Goal: Task Accomplishment & Management: Manage account settings

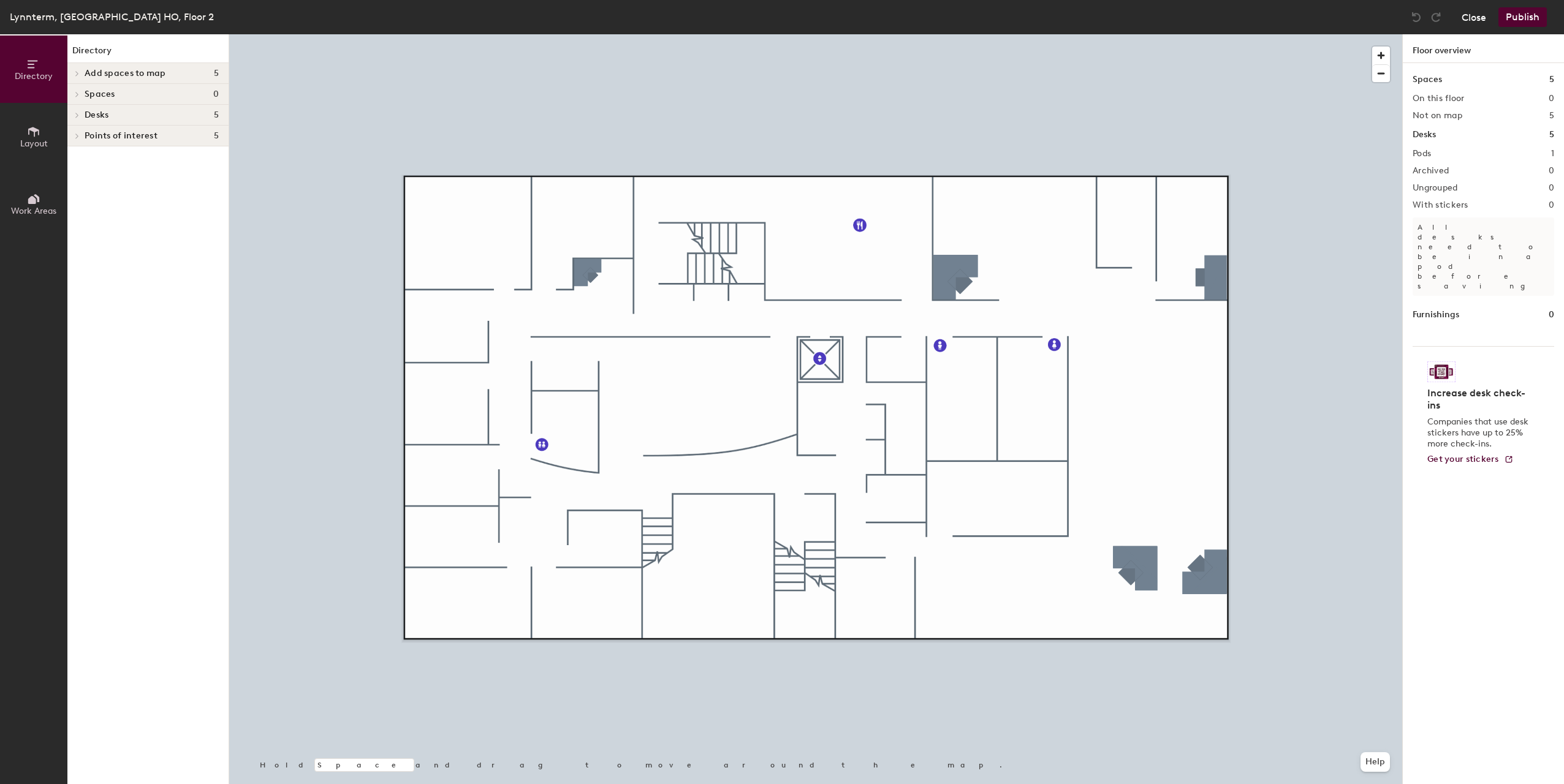
click at [1473, 16] on button "Close" at bounding box center [1473, 17] width 24 height 20
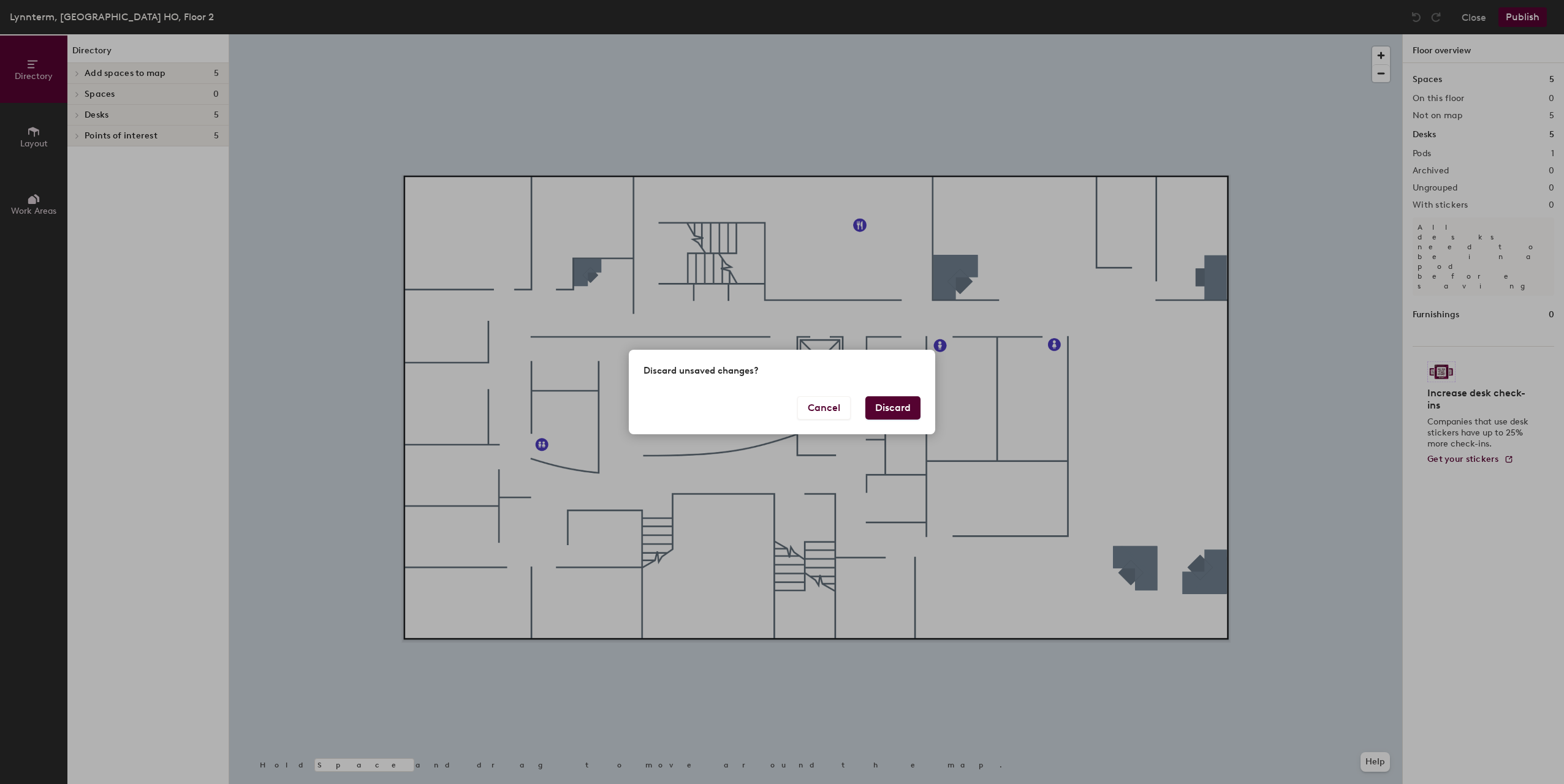
click at [882, 409] on button "Discard" at bounding box center [893, 408] width 56 height 24
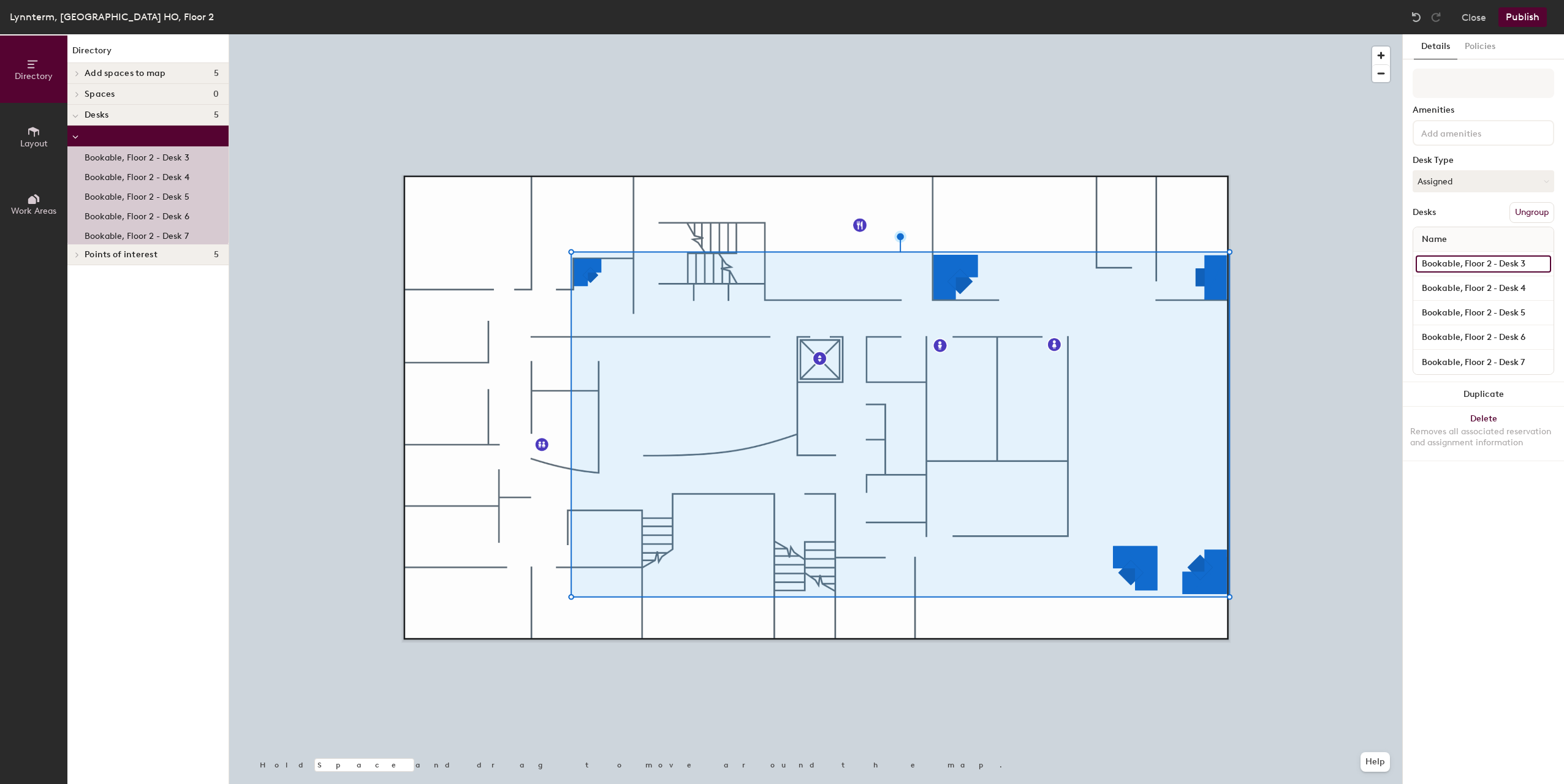
click at [1487, 263] on input "Bookable, Floor 2 - Desk 3" at bounding box center [1483, 264] width 136 height 17
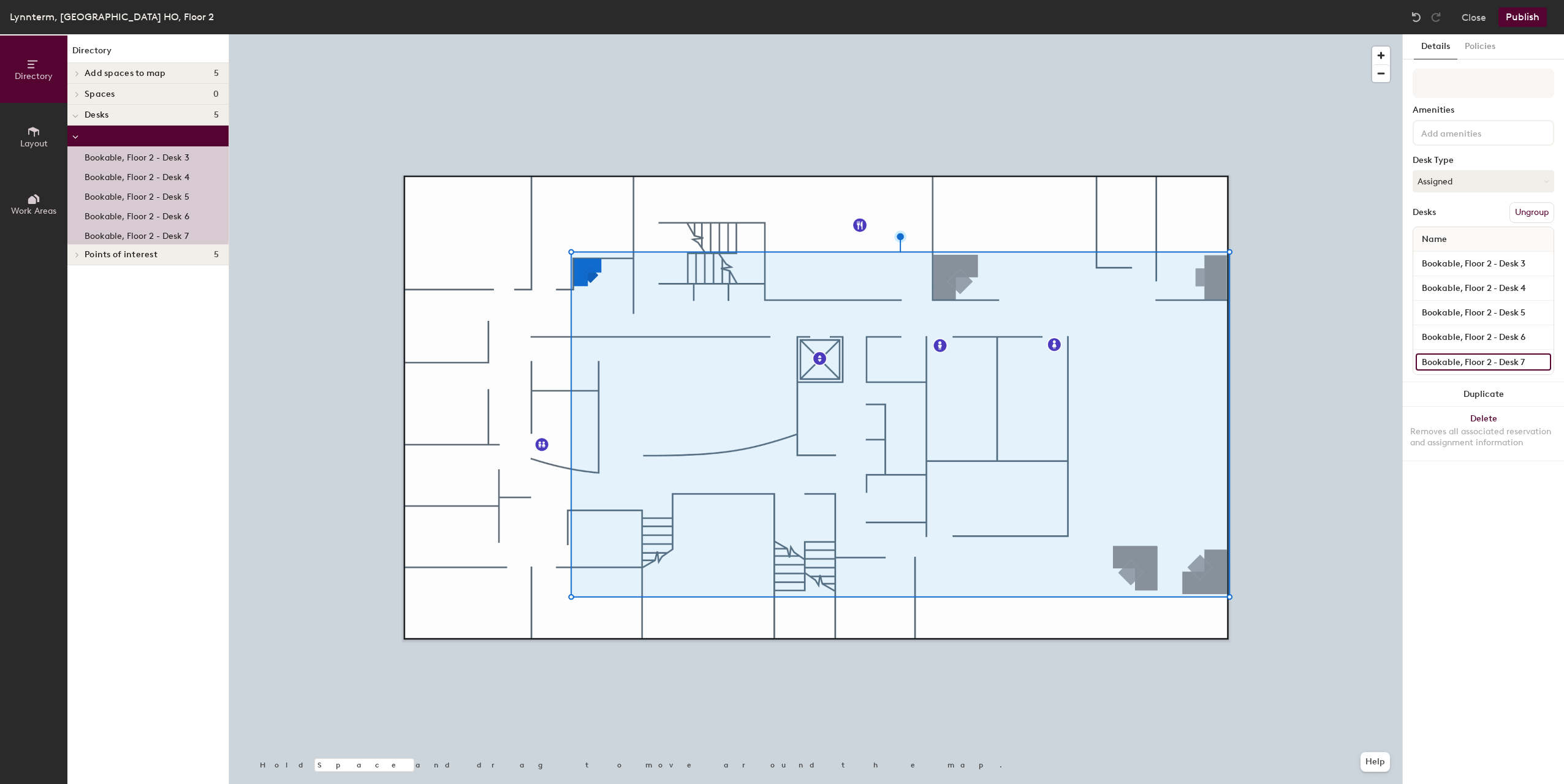
click at [1488, 360] on input "Bookable, Floor 2 - Desk 7" at bounding box center [1483, 361] width 136 height 17
click at [1474, 338] on input "Bookable, Floor 2 - Desk 6" at bounding box center [1483, 337] width 136 height 17
click at [1535, 333] on input "Bookable, Floor 2 - Desk 6" at bounding box center [1483, 337] width 136 height 17
type input "Bookable, Floor 2 - Desk 77"
click at [1467, 359] on input "Bookable, Floor 2 - Desk 7" at bounding box center [1483, 361] width 136 height 17
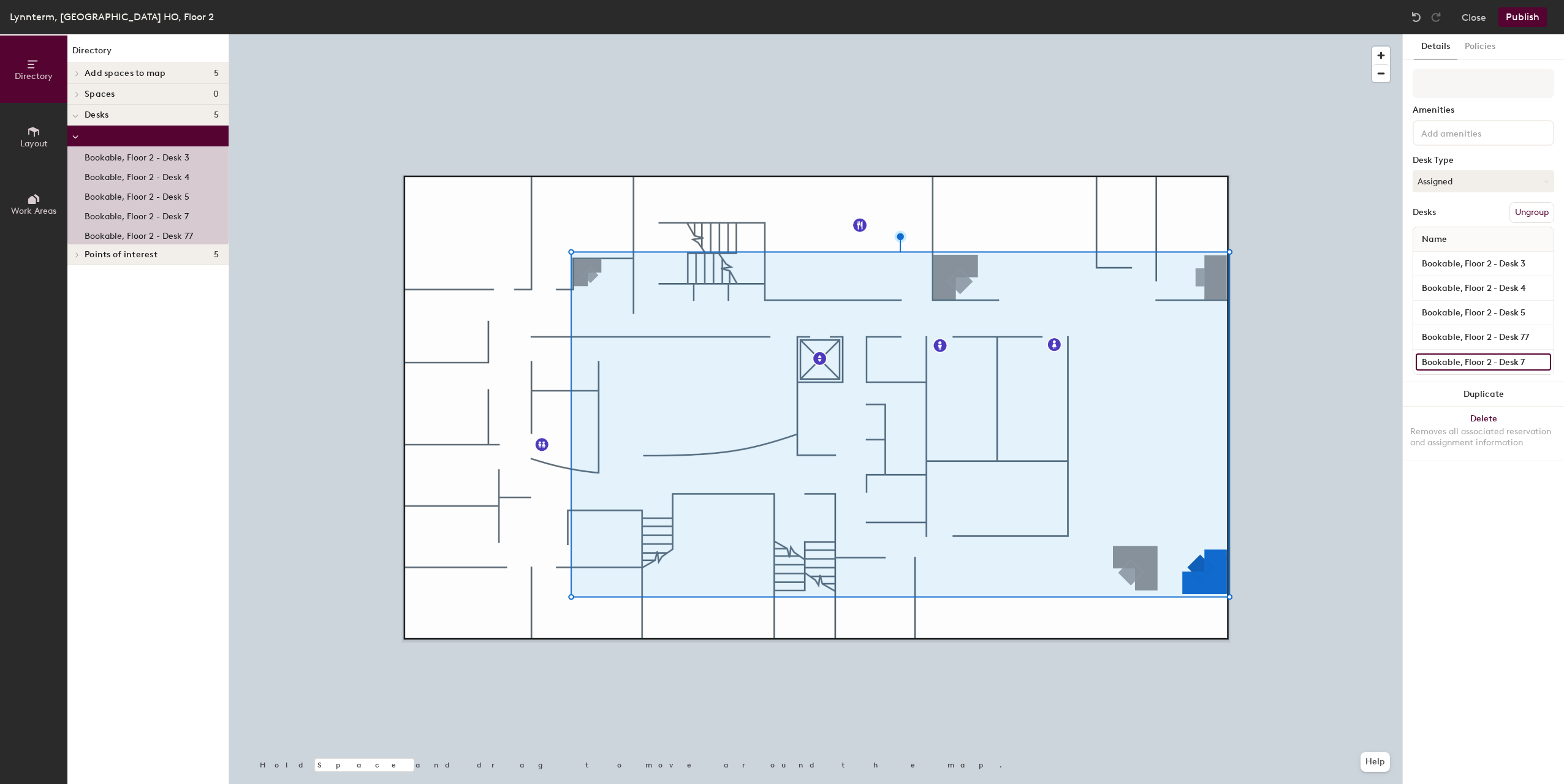
click at [1532, 360] on input "Bookable, Floor 2 - Desk 7" at bounding box center [1483, 361] width 136 height 17
type input "Bookable, Floor 2 - Desk 6"
click at [1520, 343] on input "Bookable, Floor 2 - Desk 77" at bounding box center [1483, 337] width 136 height 17
click at [1530, 337] on input "Bookable, Floor 2 - Desk 77" at bounding box center [1483, 337] width 136 height 17
type input "Bookable, Floor 2 - Desk 7"
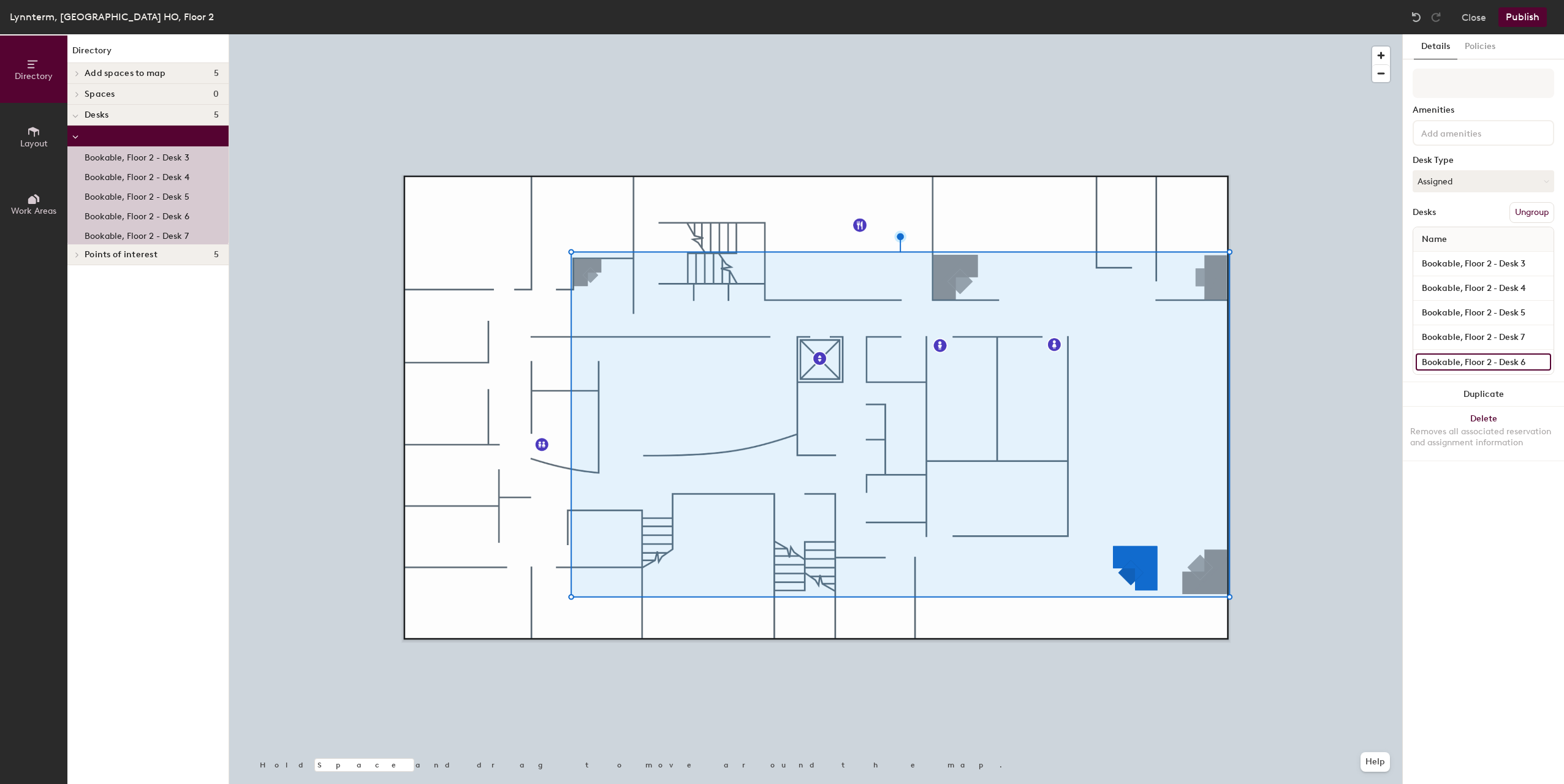
click at [1431, 354] on input "Bookable, Floor 2 - Desk 6" at bounding box center [1483, 361] width 136 height 17
click at [1437, 336] on input "Bookable, Floor 2 - Desk 7" at bounding box center [1483, 337] width 136 height 17
click at [1508, 560] on div "Details Policies Amenities Desk Type Assigned Desks Ungroup Name Bookable, Floo…" at bounding box center [1482, 409] width 161 height 750
click at [1526, 21] on button "Publish" at bounding box center [1522, 17] width 48 height 20
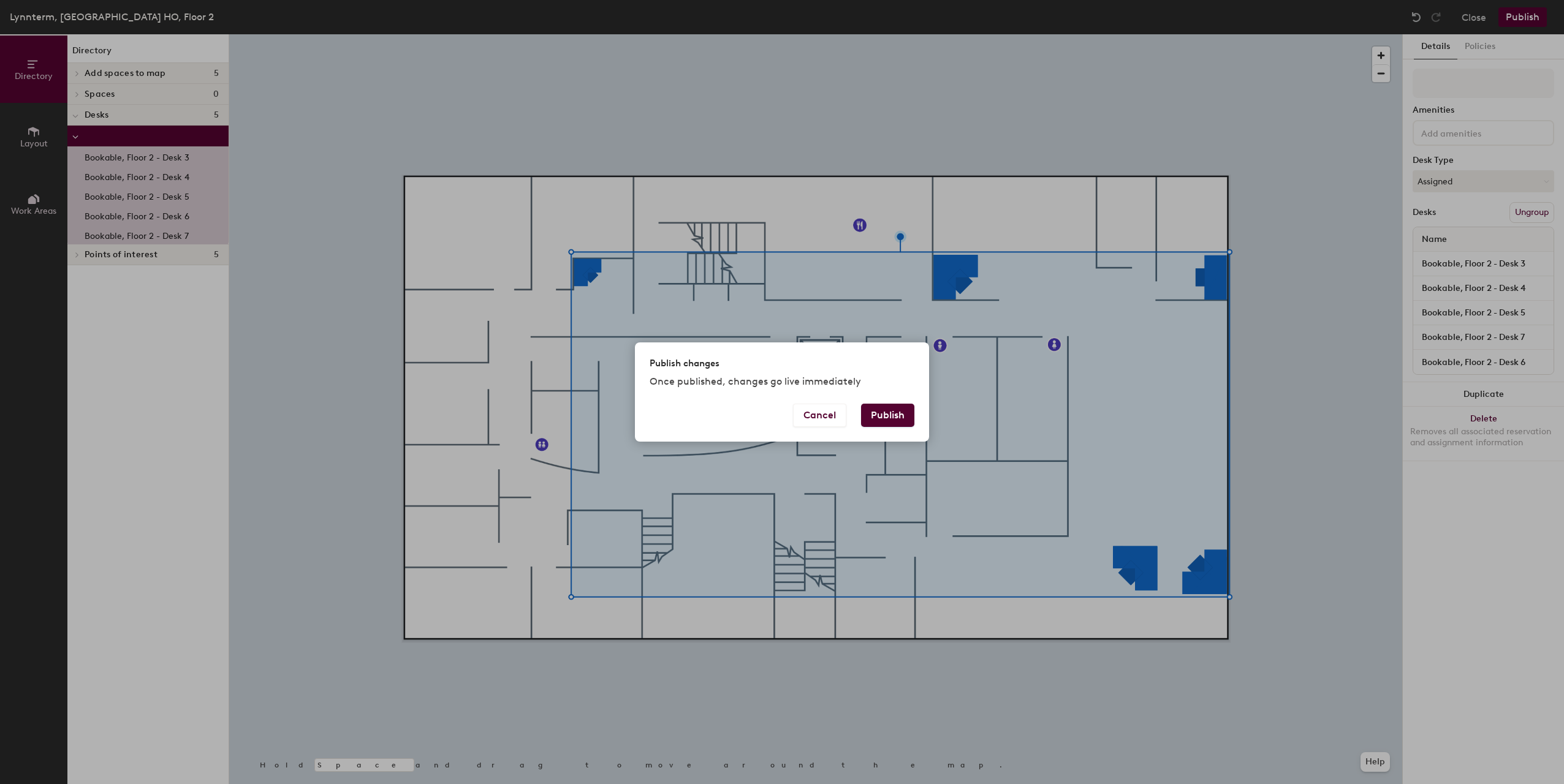
click at [887, 409] on button "Publish" at bounding box center [887, 415] width 53 height 24
